Goal: Transaction & Acquisition: Purchase product/service

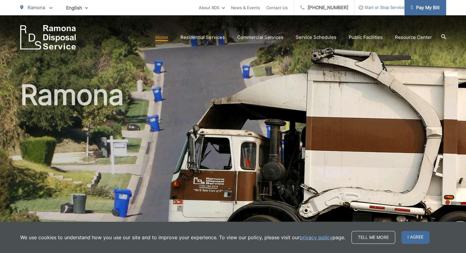
click at [418, 7] on span "Pay My Bill" at bounding box center [425, 7] width 29 height 7
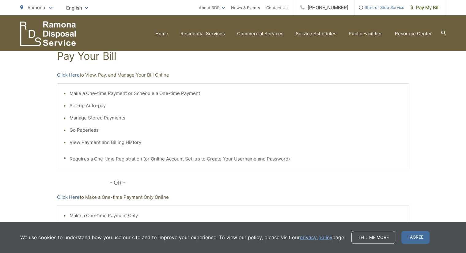
scroll to position [98, 0]
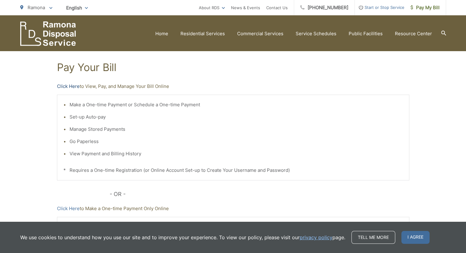
click at [66, 88] on link "Click Here" at bounding box center [68, 86] width 23 height 7
click at [71, 208] on link "Click Here" at bounding box center [68, 208] width 23 height 7
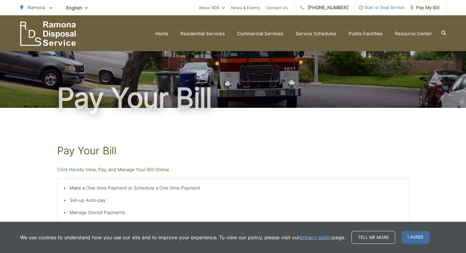
scroll to position [11, 0]
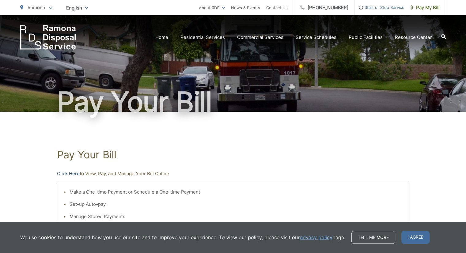
click at [74, 171] on link "Click Here" at bounding box center [68, 173] width 23 height 7
